Goal: Task Accomplishment & Management: Complete application form

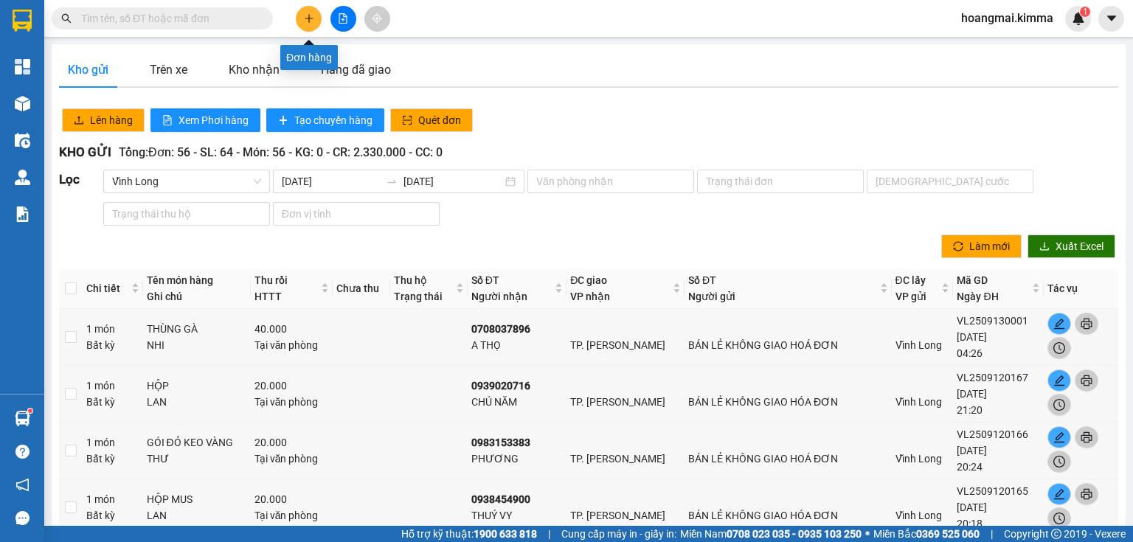
click at [310, 19] on icon "plus" at bounding box center [309, 18] width 10 height 10
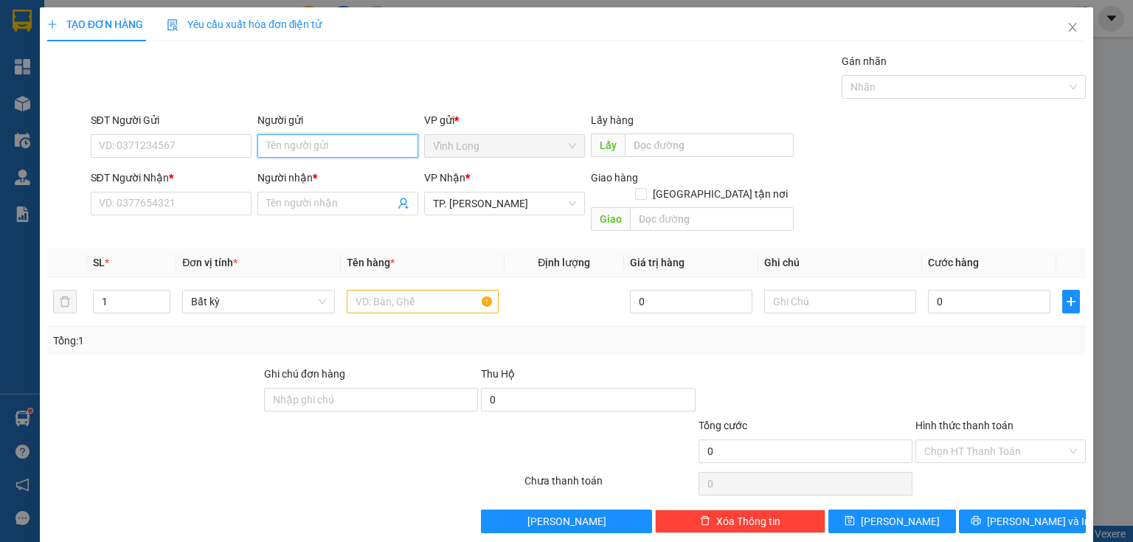
click at [326, 150] on input "Người gửi" at bounding box center [337, 146] width 161 height 24
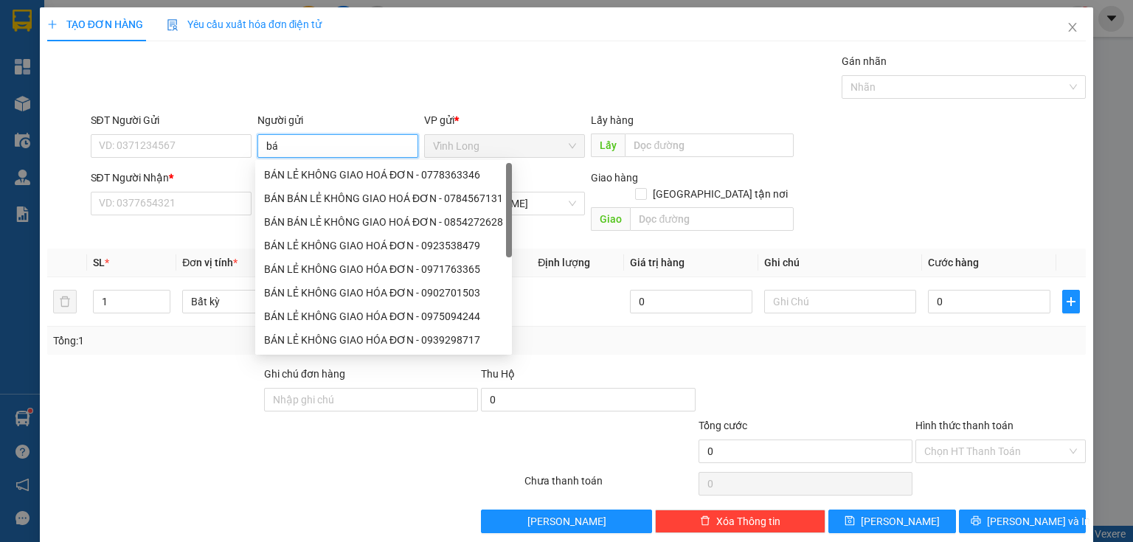
type input "b"
type input "BÁN"
click at [318, 176] on div "BÁN LẺ KHÔNG GIAO HOÁ ĐƠN - 0778363346" at bounding box center [383, 175] width 239 height 16
type input "0778363346"
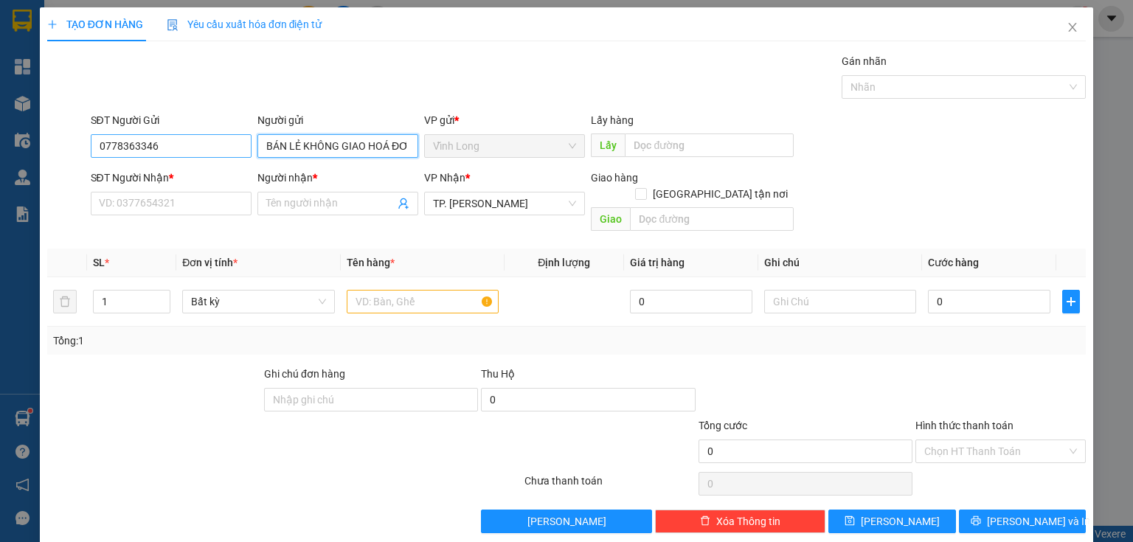
type input "BÁN LẺ KHÔNG GIAO HOÁ ĐƠN"
click at [187, 147] on input "0778363346" at bounding box center [171, 146] width 161 height 24
click at [186, 147] on input "0778363346" at bounding box center [171, 146] width 161 height 24
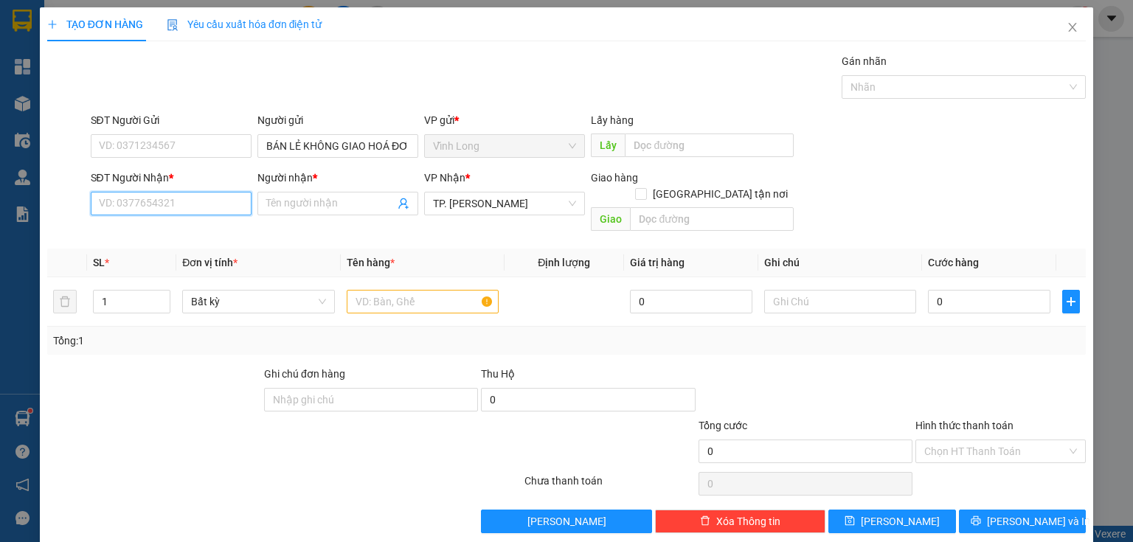
click at [212, 204] on input "SĐT Người Nhận *" at bounding box center [171, 204] width 161 height 24
type input "0909846097"
click at [194, 235] on div "0909846097 - TOÀN TRÀ" at bounding box center [170, 232] width 142 height 16
type input "TOÀN TRÀ"
type input "0909846097"
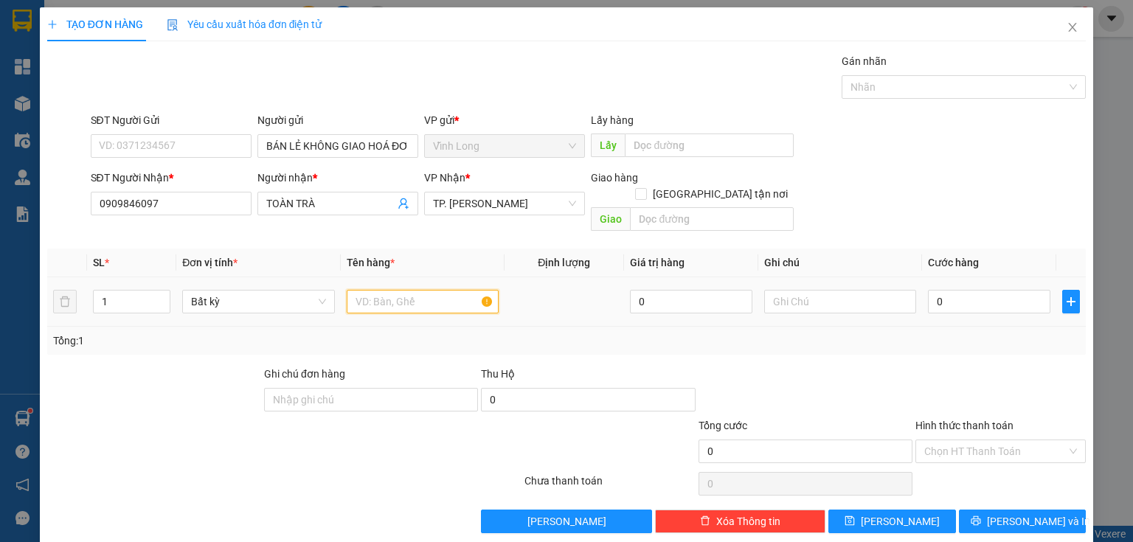
click at [423, 290] on input "text" at bounding box center [423, 302] width 152 height 24
type input "HỘP"
click at [803, 290] on input "text" at bounding box center [840, 302] width 152 height 24
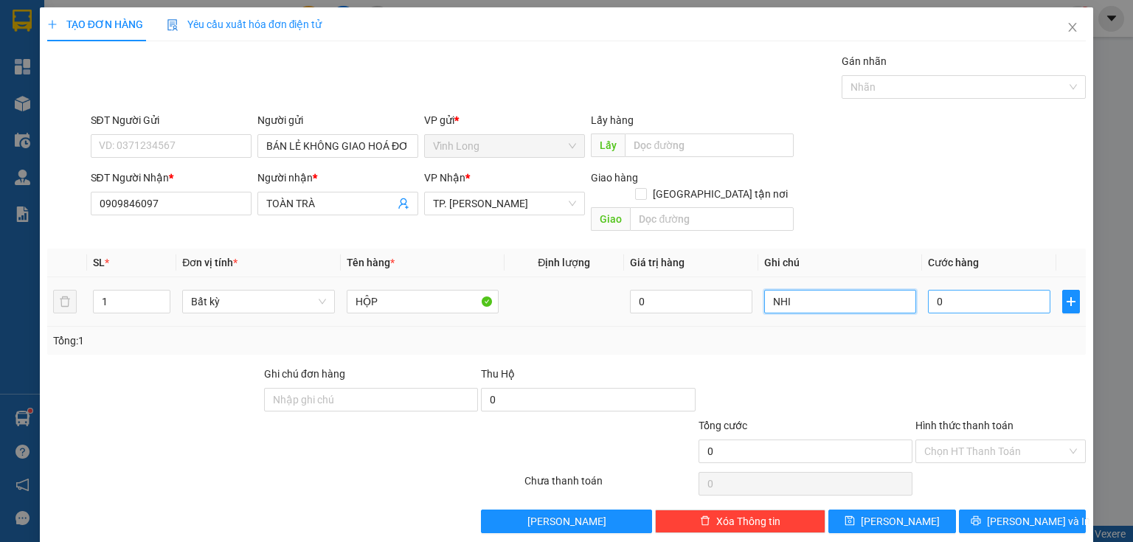
type input "NHI"
click at [940, 294] on input "0" at bounding box center [989, 302] width 122 height 24
type input "2"
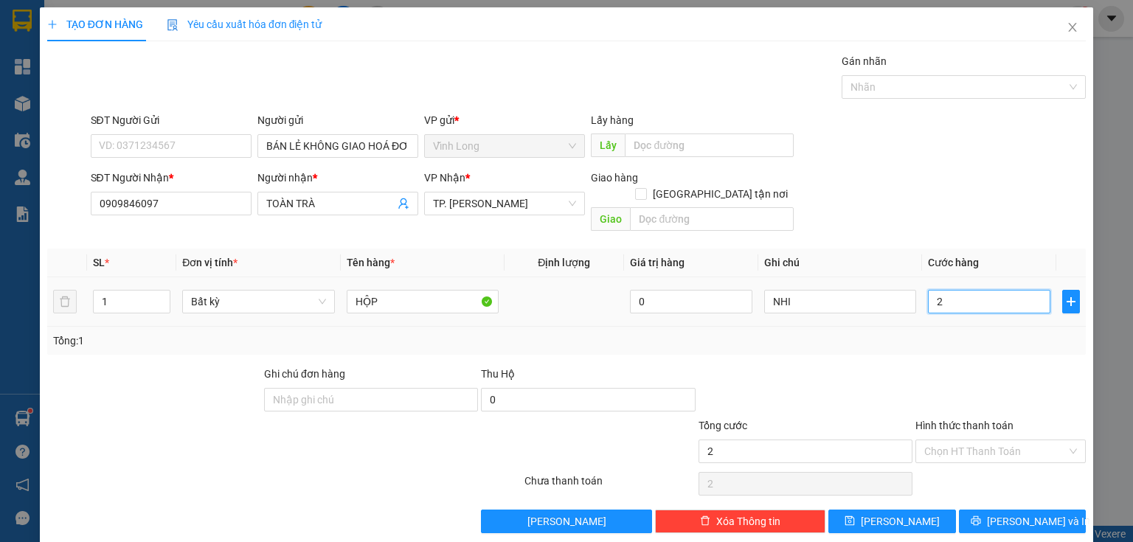
type input "20"
type input "20.000"
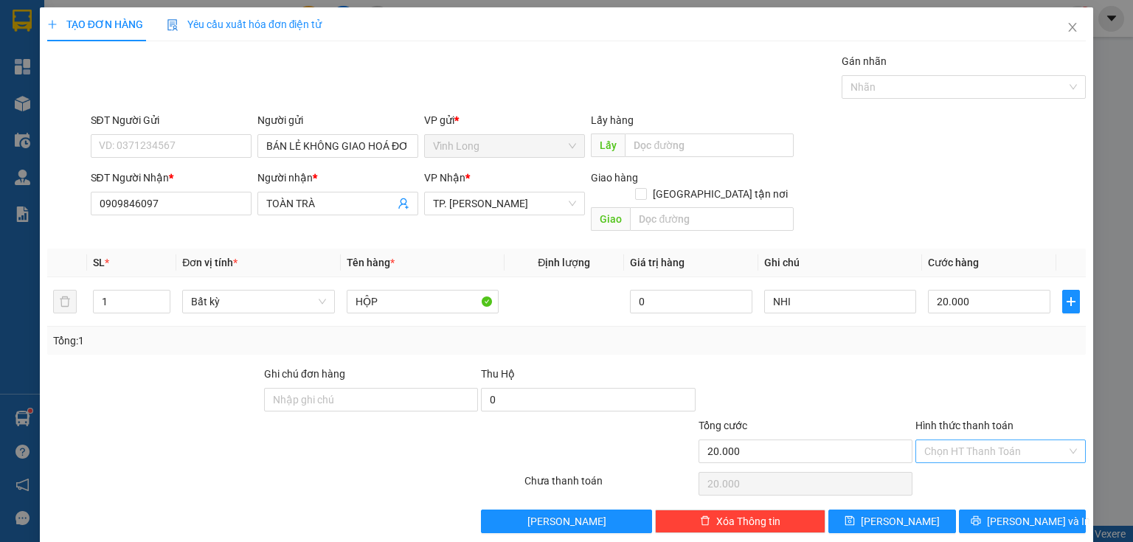
click at [929, 440] on input "Hình thức thanh toán" at bounding box center [995, 451] width 142 height 22
click at [943, 459] on div "Tại văn phòng" at bounding box center [993, 463] width 152 height 16
type input "0"
click at [1012, 513] on span "[PERSON_NAME] và In" at bounding box center [1038, 521] width 103 height 16
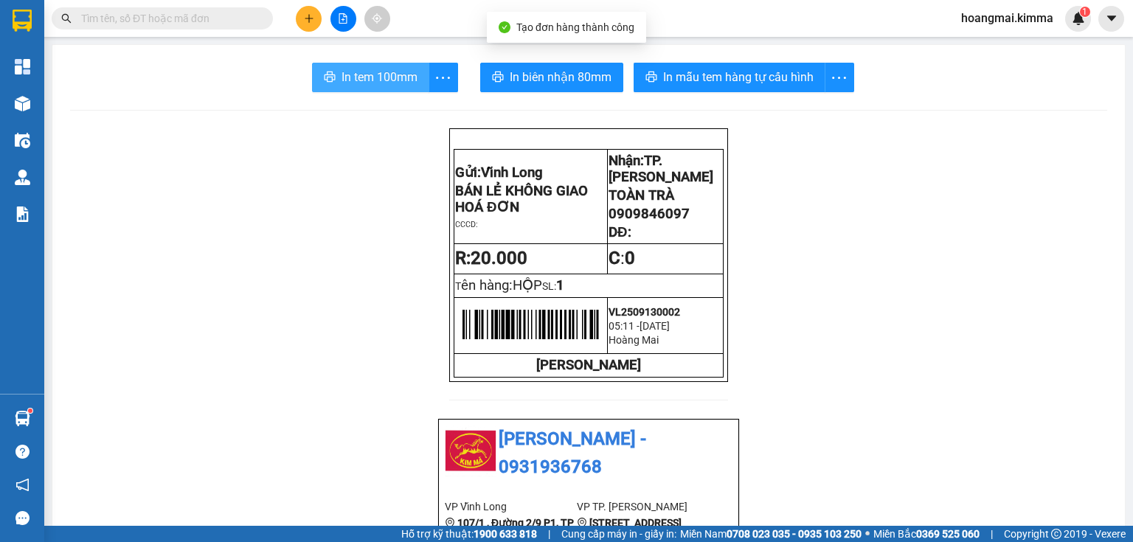
click at [378, 77] on span "In tem 100mm" at bounding box center [379, 77] width 76 height 18
